Goal: Navigation & Orientation: Find specific page/section

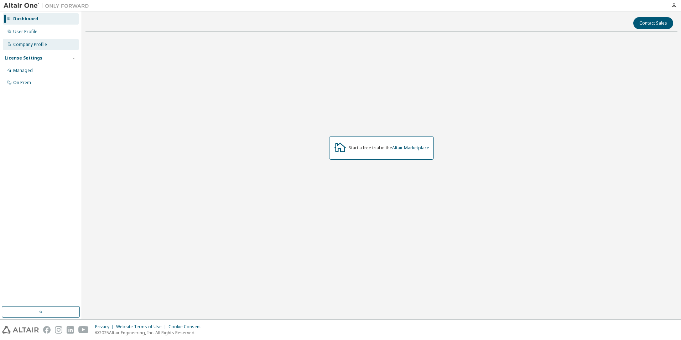
click at [31, 42] on div "Company Profile" at bounding box center [30, 45] width 34 height 6
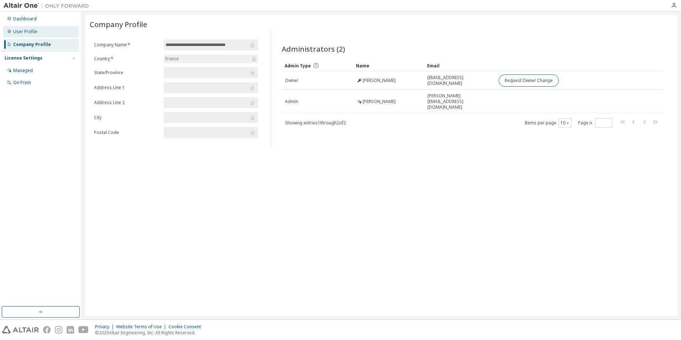
click at [24, 32] on div "User Profile" at bounding box center [25, 32] width 24 height 6
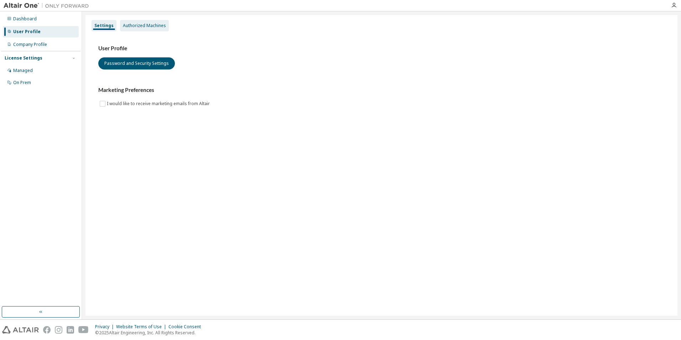
click at [135, 28] on div "Authorized Machines" at bounding box center [144, 26] width 43 height 6
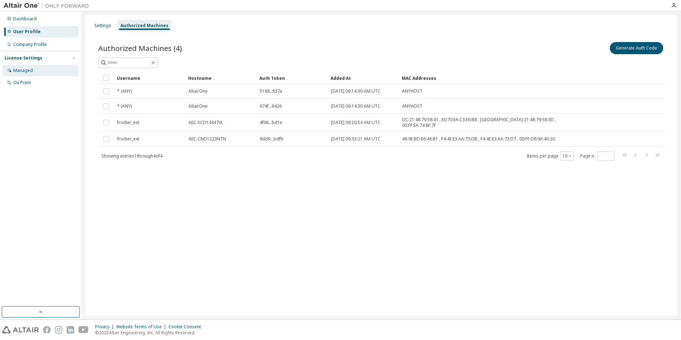
click at [27, 66] on div "Managed" at bounding box center [41, 70] width 76 height 11
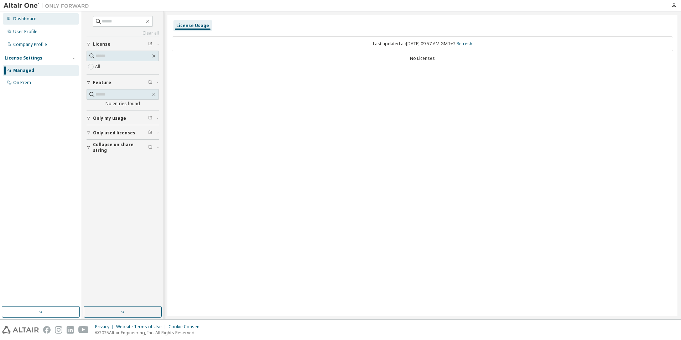
click at [41, 22] on div "Dashboard" at bounding box center [41, 18] width 76 height 11
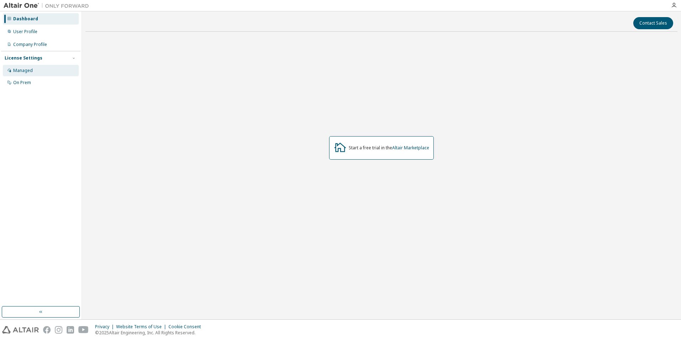
click at [23, 71] on div "Managed" at bounding box center [23, 71] width 20 height 6
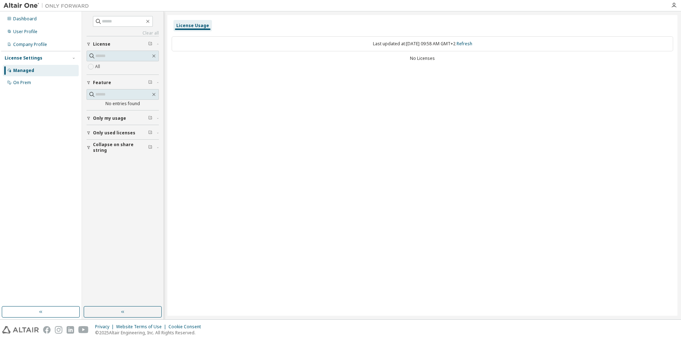
click at [90, 119] on icon "button" at bounding box center [89, 118] width 4 height 4
click at [673, 9] on div at bounding box center [674, 5] width 14 height 11
click at [673, 7] on icon "button" at bounding box center [674, 5] width 6 height 6
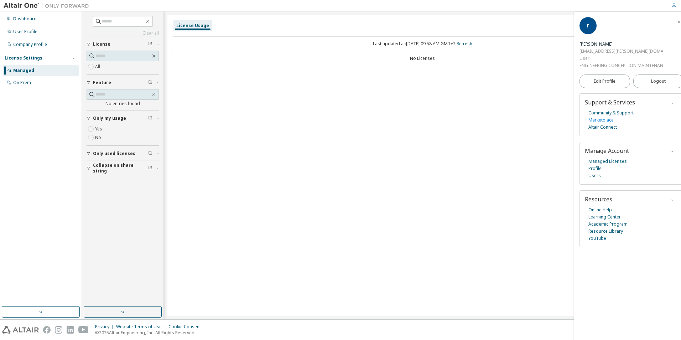
click at [598, 117] on link "Marketplace" at bounding box center [600, 119] width 25 height 7
click at [677, 24] on icon "button" at bounding box center [679, 22] width 4 height 4
